Goal: Information Seeking & Learning: Check status

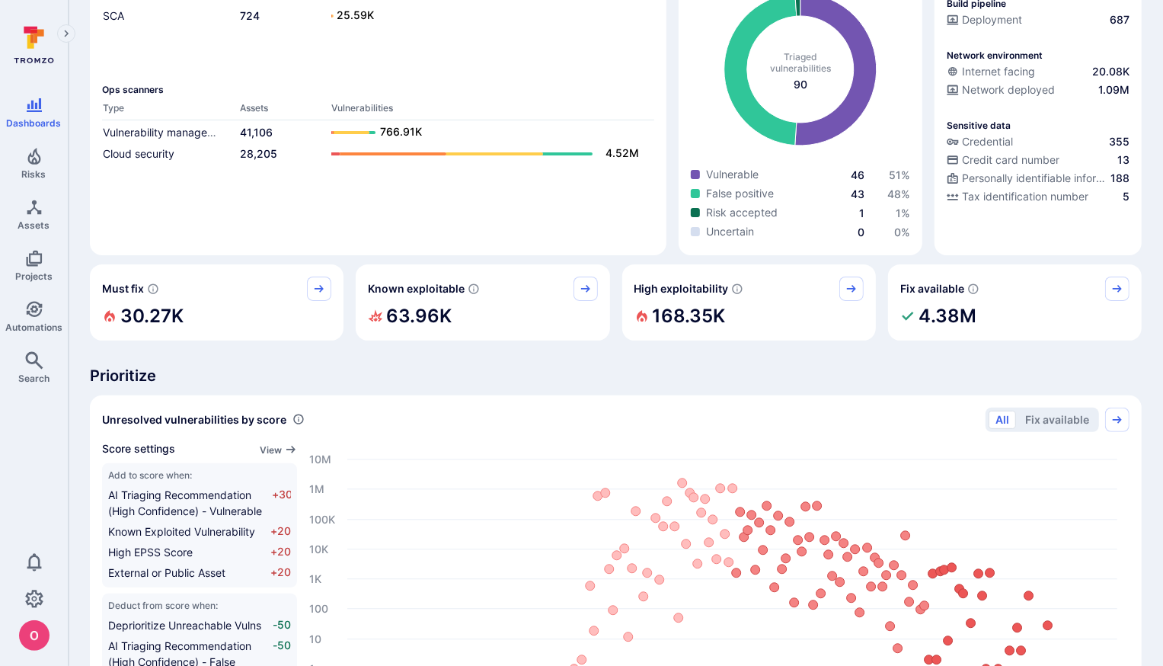
scroll to position [1030, 0]
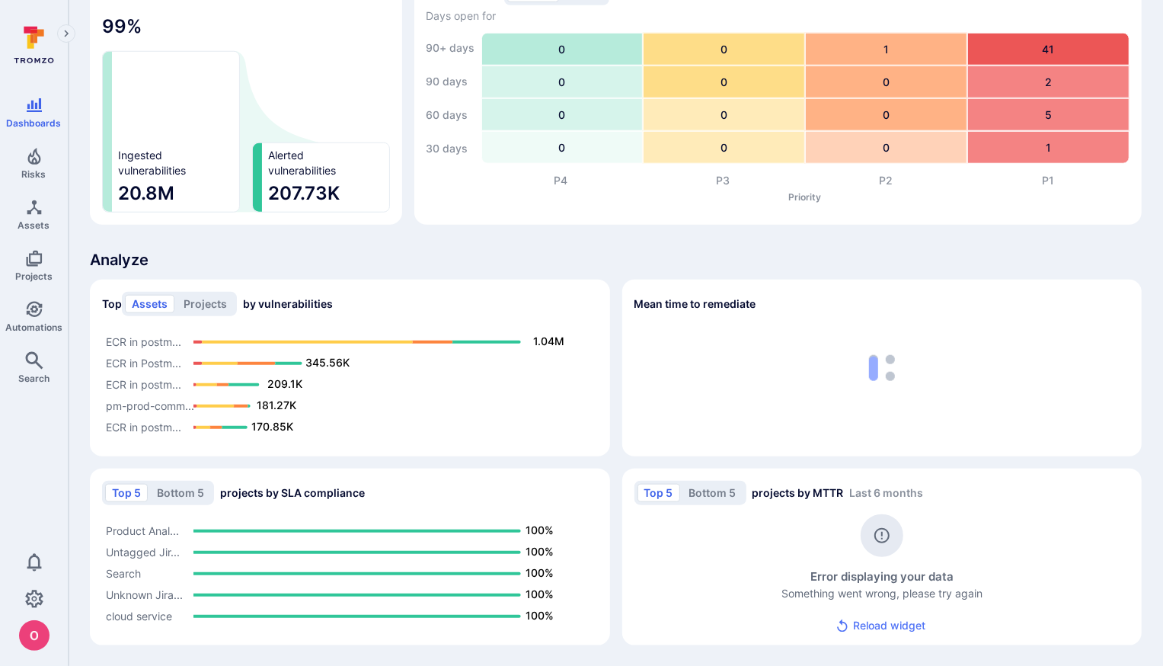
click at [887, 624] on button "Reload widget" at bounding box center [882, 626] width 106 height 28
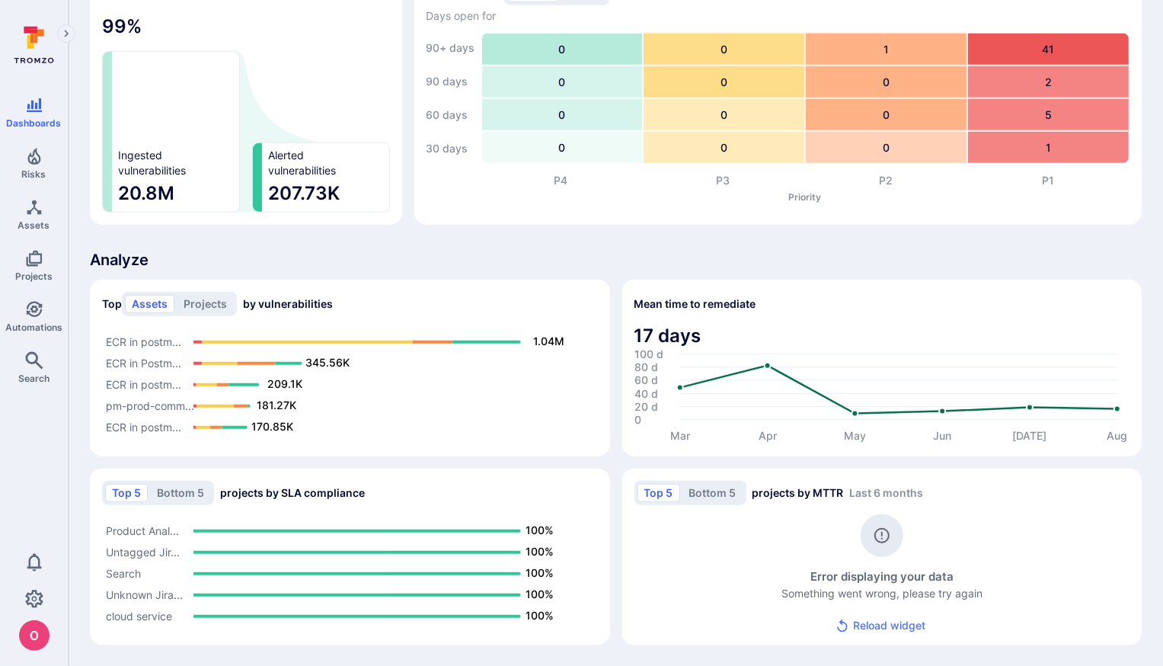
click at [886, 625] on button "Reload widget" at bounding box center [882, 626] width 106 height 28
click at [714, 490] on button "Bottom 5" at bounding box center [712, 493] width 61 height 18
click at [644, 497] on button "Top 5" at bounding box center [659, 493] width 43 height 18
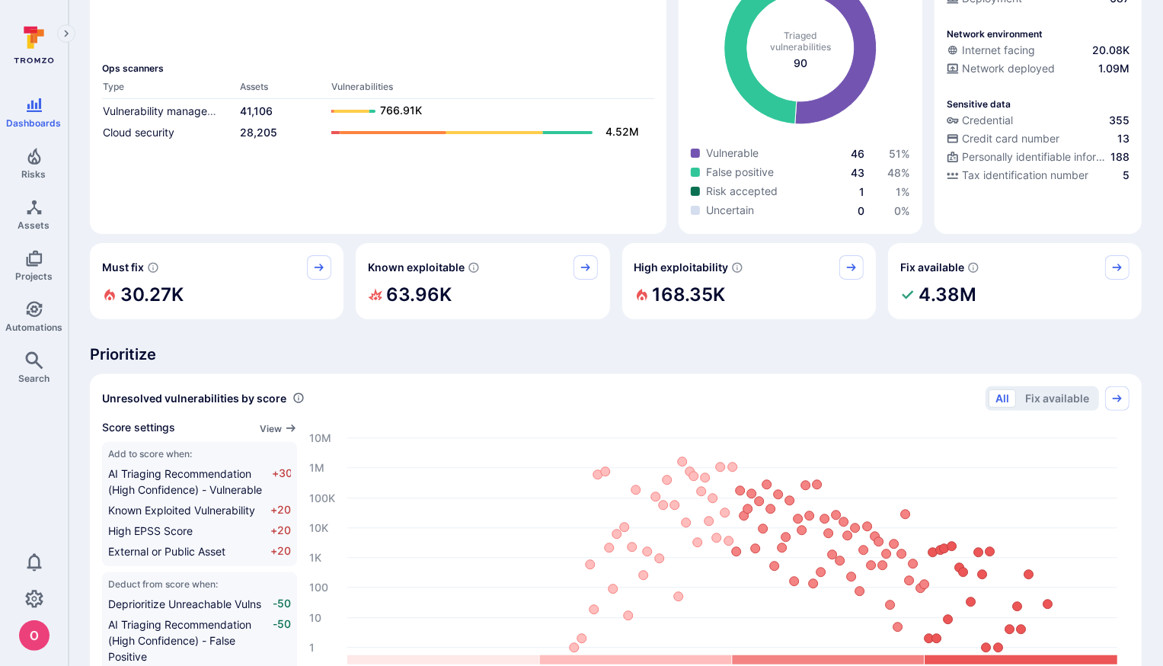
scroll to position [238, 0]
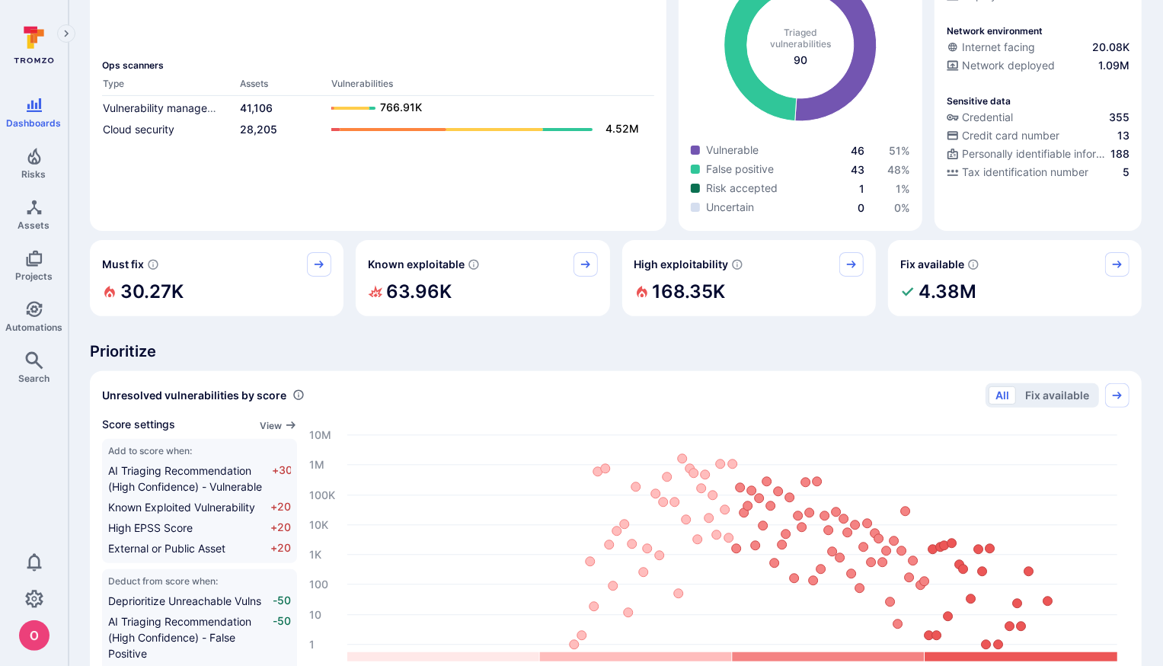
click at [1053, 396] on button "Fix available" at bounding box center [1057, 395] width 78 height 18
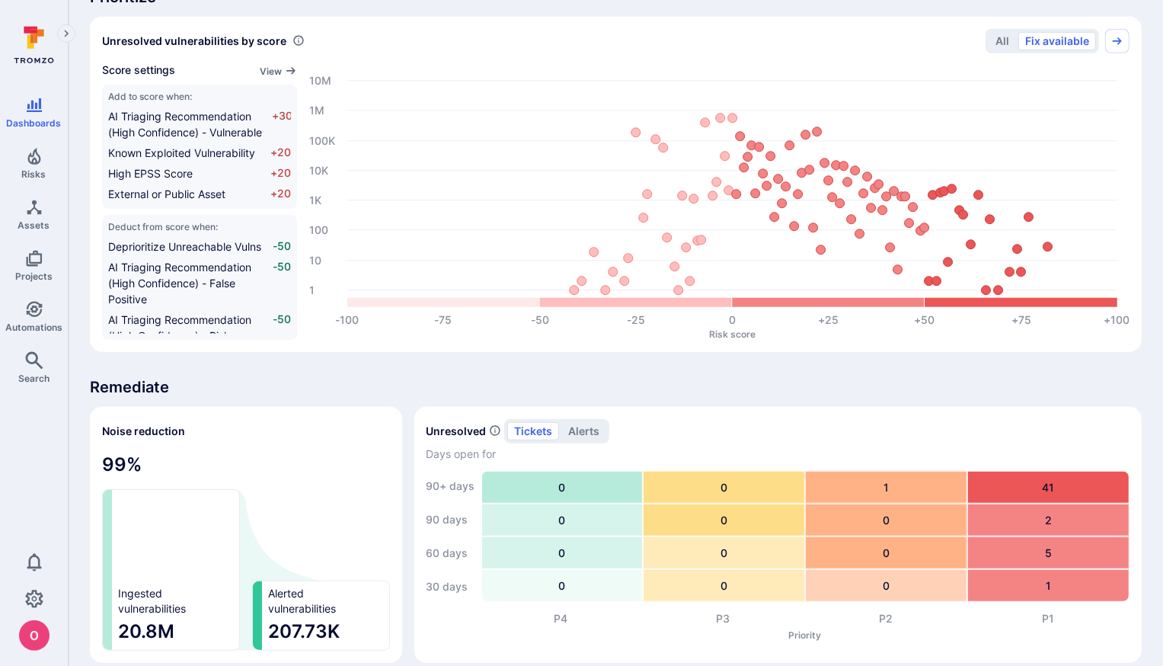
scroll to position [1030, 0]
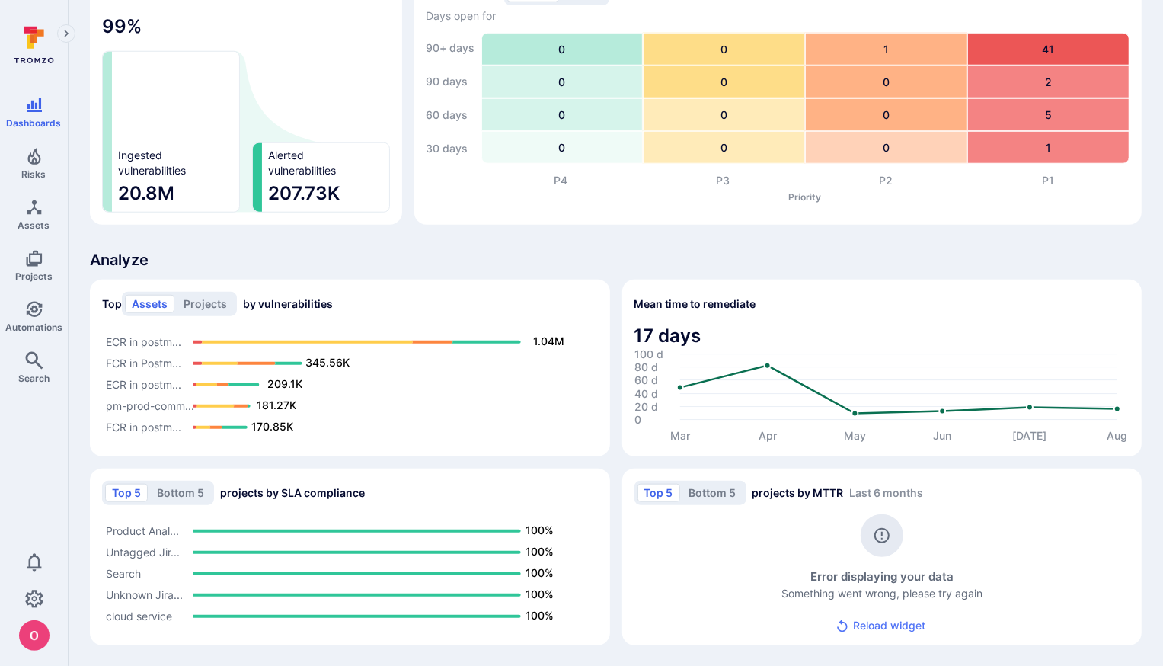
click at [867, 622] on button "Reload widget" at bounding box center [882, 626] width 106 height 28
click at [877, 628] on button "Reload widget" at bounding box center [882, 626] width 106 height 28
